Goal: Check status: Check status

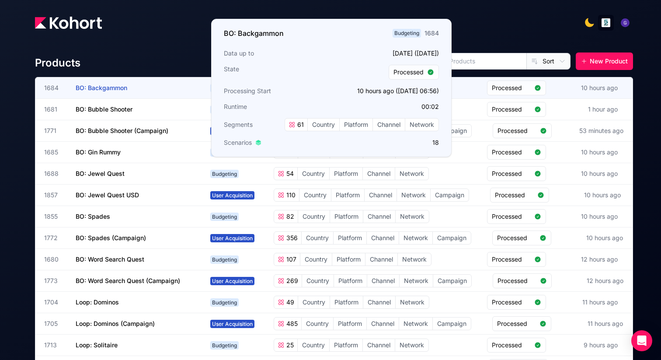
click at [111, 87] on span "BO: Backgammon" at bounding box center [102, 87] width 52 height 7
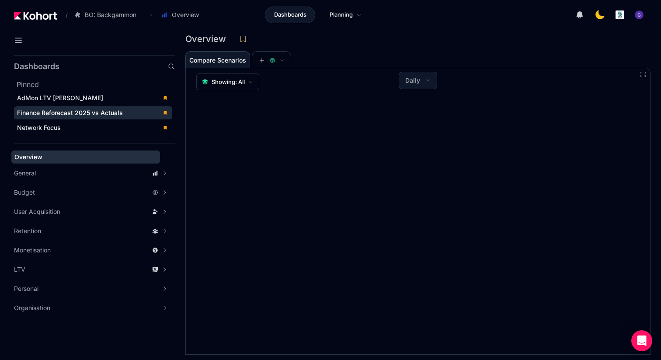
click at [92, 111] on span "Finance Reforecast 2025 vs Actuals" at bounding box center [70, 112] width 106 height 7
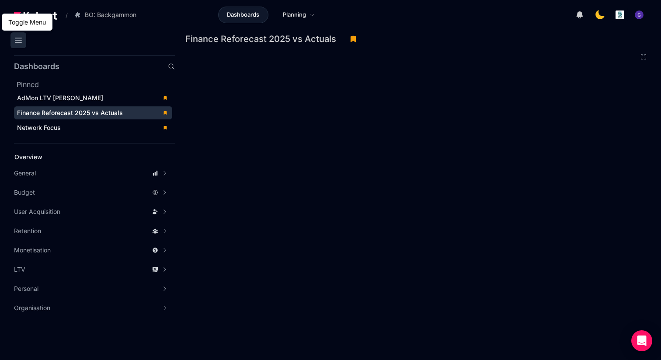
click at [14, 41] on icon at bounding box center [18, 40] width 10 height 10
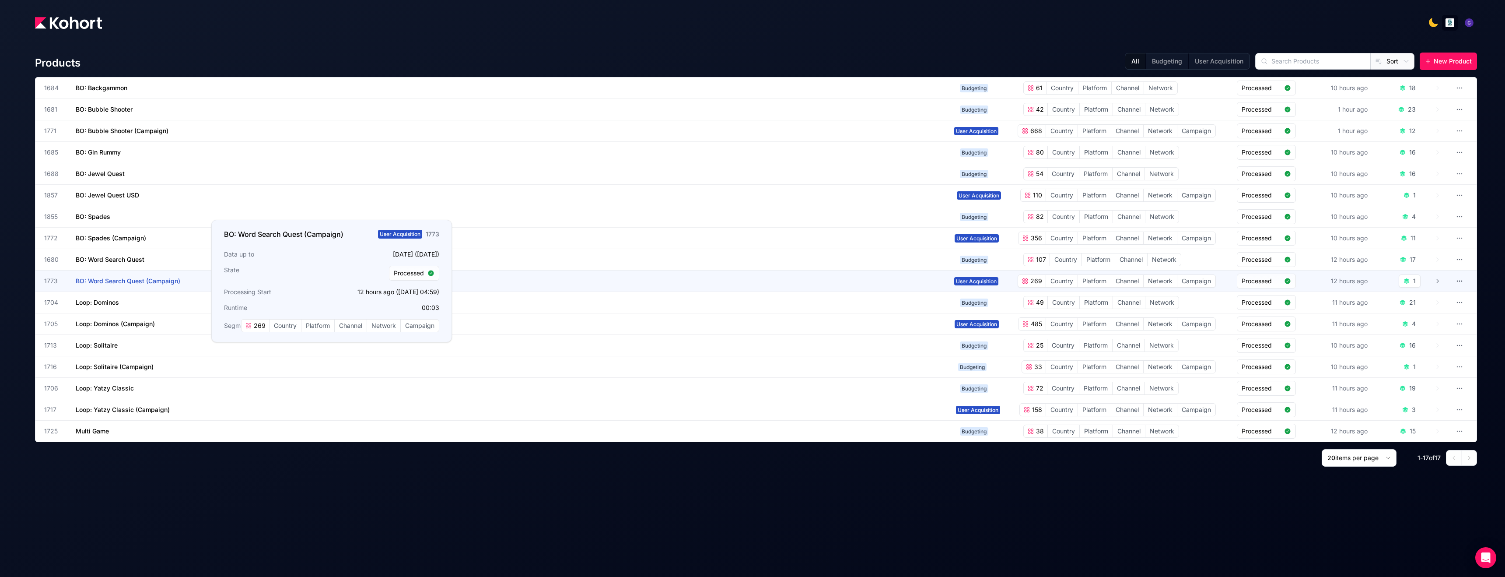
click at [133, 277] on span "BO: Word Search Quest (Campaign)" at bounding box center [128, 280] width 105 height 7
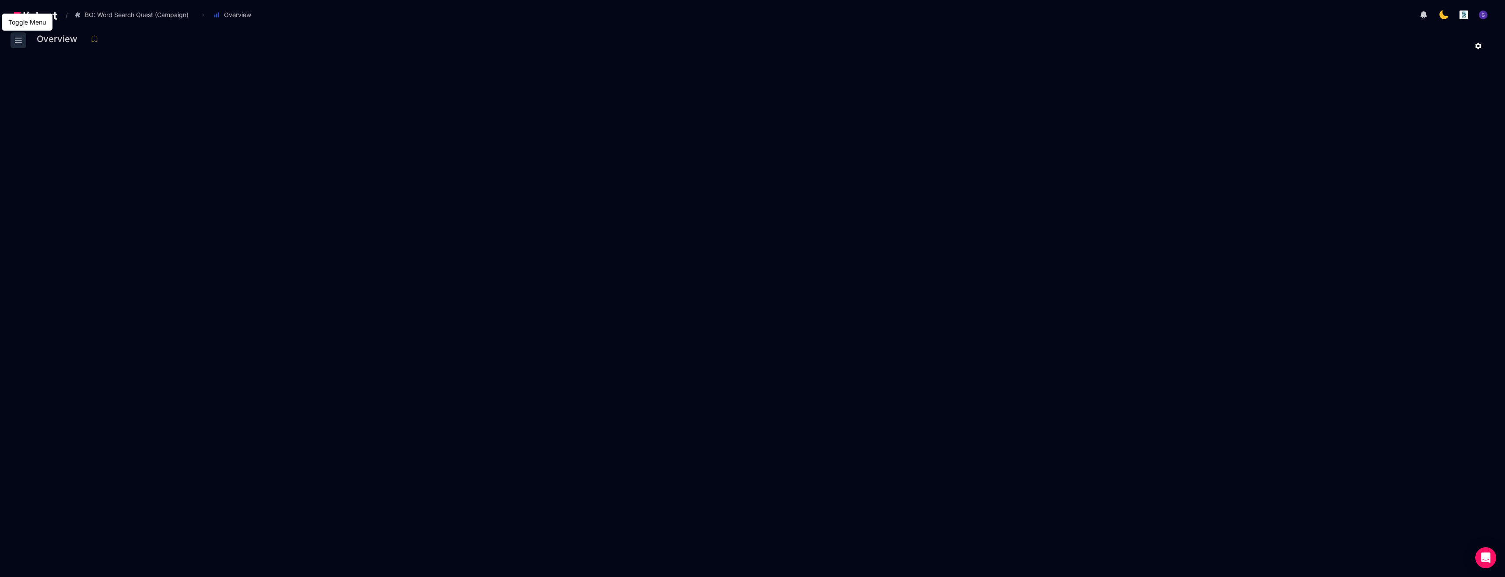
click at [13, 44] on icon at bounding box center [18, 40] width 10 height 10
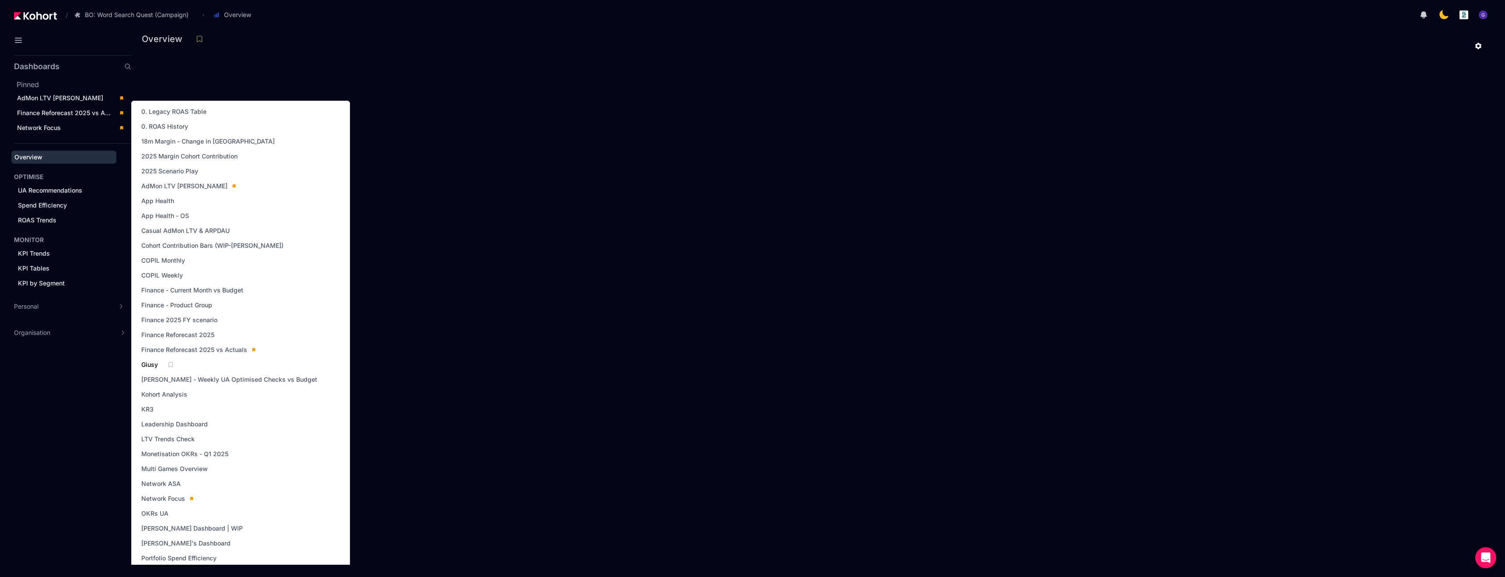
click at [151, 366] on span "Giusy" at bounding box center [149, 364] width 17 height 9
